Goal: Task Accomplishment & Management: Manage account settings

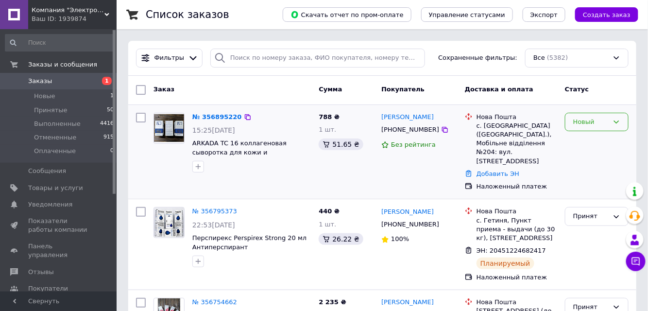
click at [598, 120] on div "Новый" at bounding box center [590, 122] width 35 height 10
click at [583, 141] on li "Принят" at bounding box center [596, 142] width 63 height 18
click at [398, 116] on link "[PERSON_NAME]" at bounding box center [407, 117] width 52 height 9
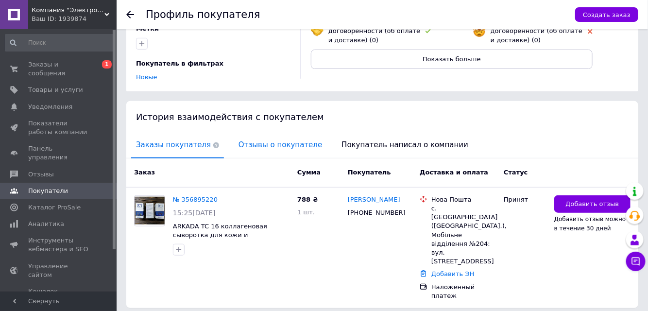
click at [249, 137] on span "Отзывы о покупателе" at bounding box center [280, 145] width 93 height 25
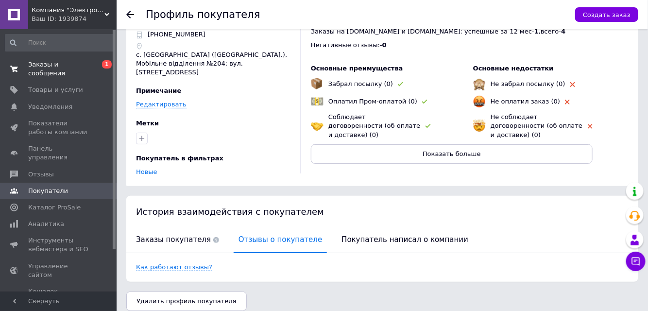
click at [68, 66] on span "Заказы и сообщения" at bounding box center [59, 68] width 62 height 17
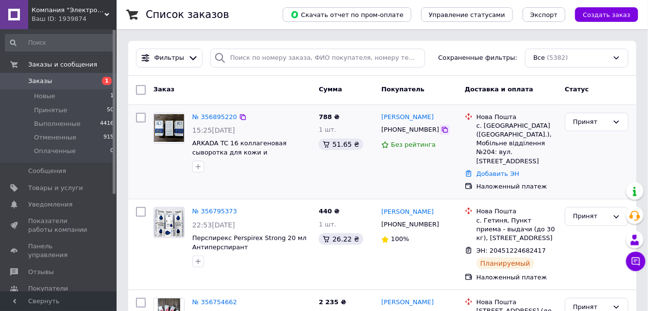
click at [441, 134] on icon at bounding box center [445, 130] width 8 height 8
